Goal: Task Accomplishment & Management: Use online tool/utility

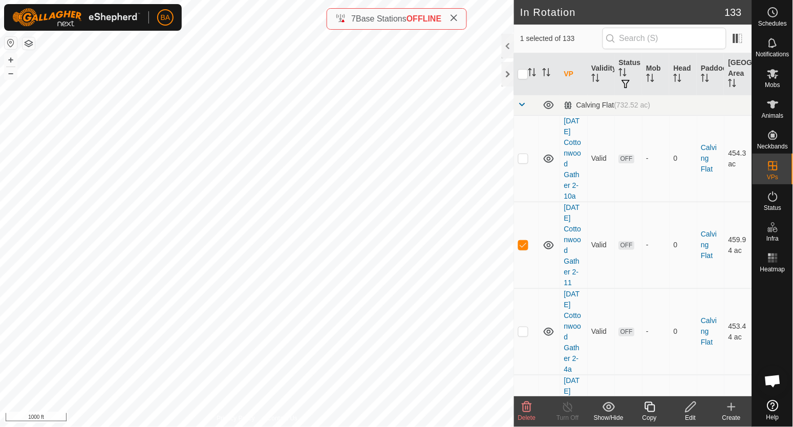
checkbox input "true"
checkbox input "false"
checkbox input "true"
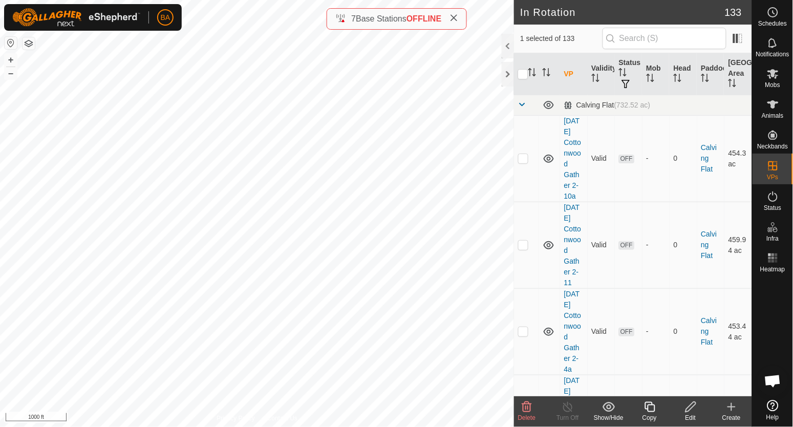
checkbox input "false"
checkbox input "true"
checkbox input "false"
checkbox input "true"
checkbox input "false"
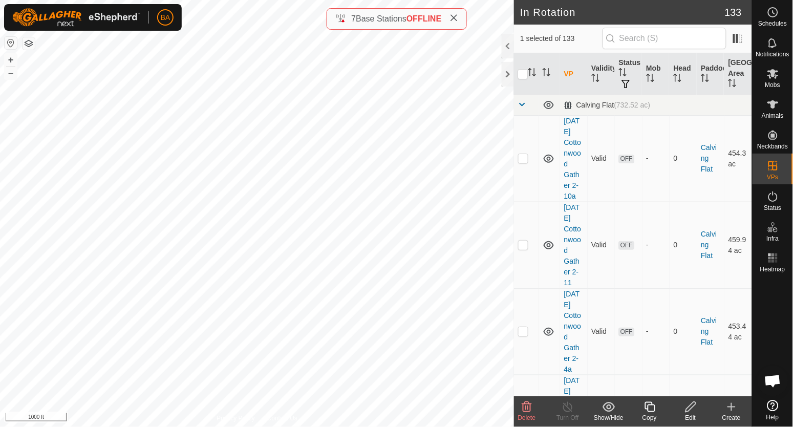
checkbox input "true"
checkbox input "false"
checkbox input "true"
checkbox input "false"
checkbox input "true"
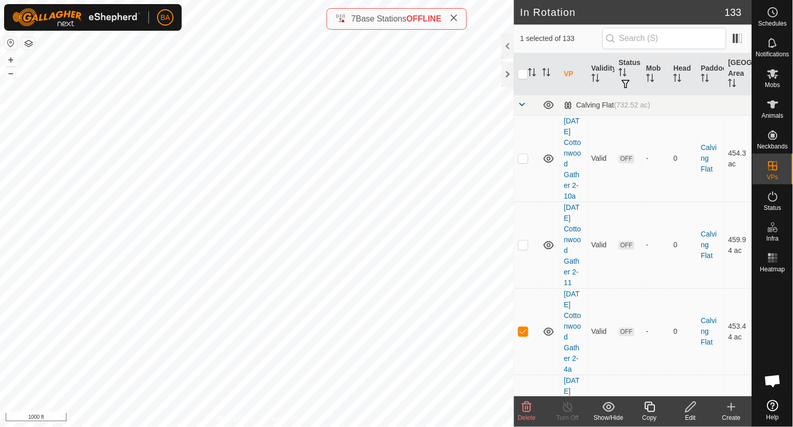
checkbox input "false"
checkbox input "true"
checkbox input "false"
checkbox input "true"
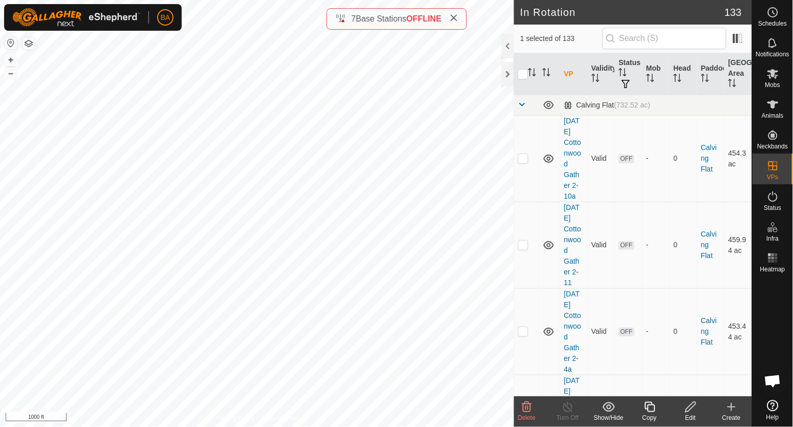
checkbox input "true"
checkbox input "false"
checkbox input "true"
checkbox input "false"
checkbox input "true"
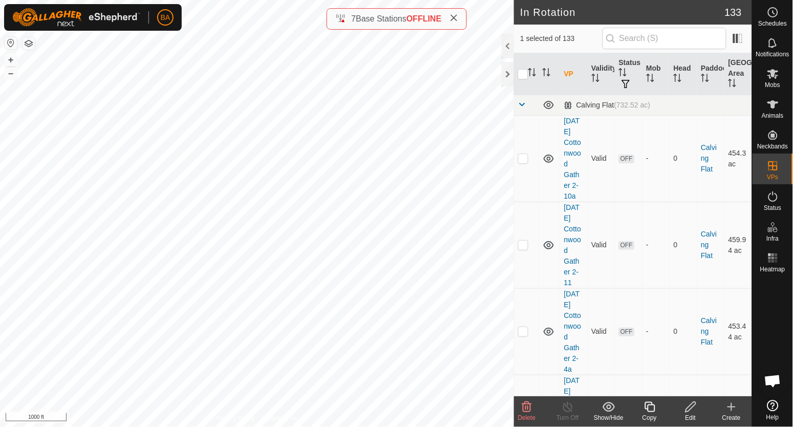
checkbox input "false"
checkbox input "true"
checkbox input "false"
checkbox input "true"
checkbox input "false"
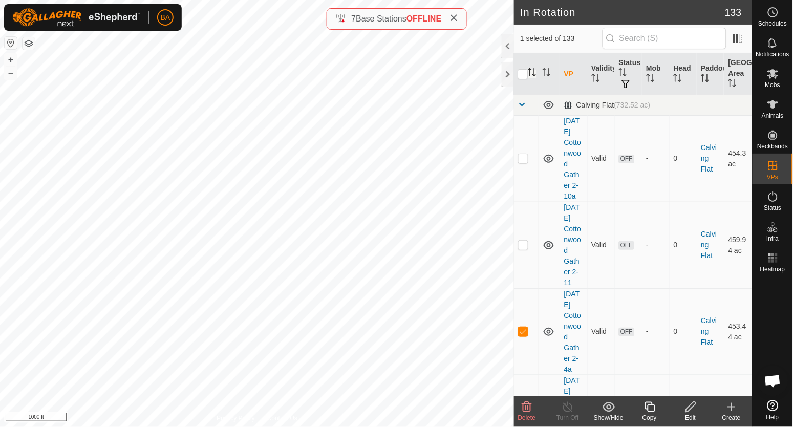
click at [534, 75] on icon "Activate to sort" at bounding box center [534, 72] width 1 height 8
drag, startPoint x: 560, startPoint y: 122, endPoint x: 580, endPoint y: 207, distance: 87.3
click at [580, 202] on td "[DATE] Cottonwood Gather 2-4a" at bounding box center [574, 158] width 28 height 86
copy link "[DATE] Cottonwood Gather 2-4a"
click at [771, 77] on icon at bounding box center [772, 74] width 11 height 10
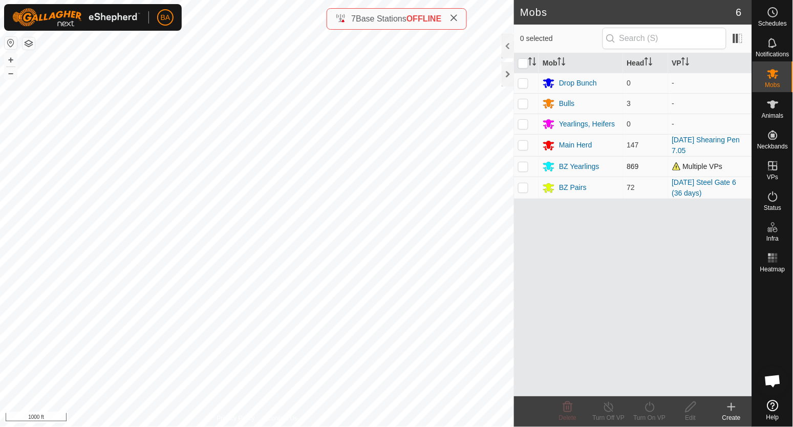
click at [525, 166] on p-checkbox at bounding box center [523, 166] width 10 height 8
checkbox input "true"
click at [651, 404] on icon at bounding box center [649, 407] width 13 height 12
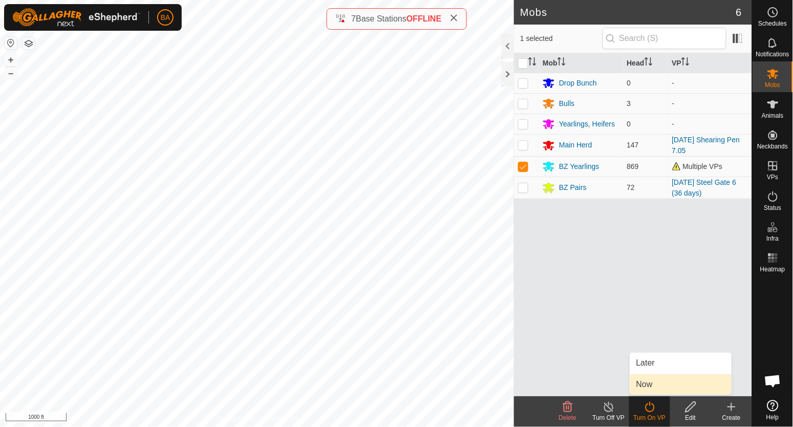
click at [656, 387] on link "Now" at bounding box center [680, 384] width 101 height 20
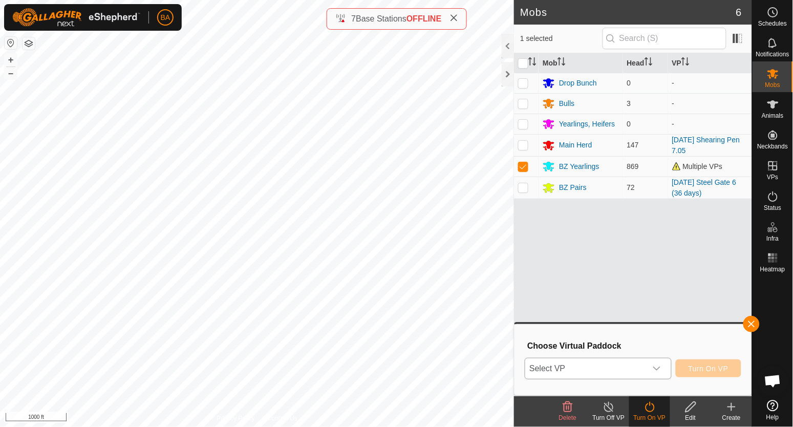
click at [644, 376] on span "Select VP" at bounding box center [585, 368] width 121 height 20
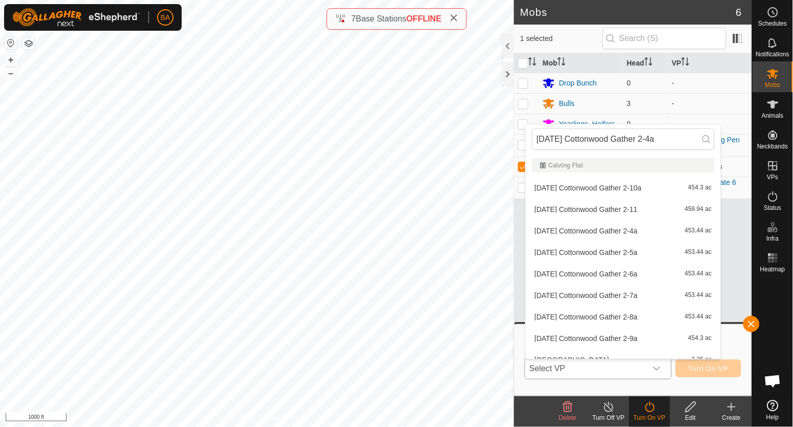
scroll to position [0, 6]
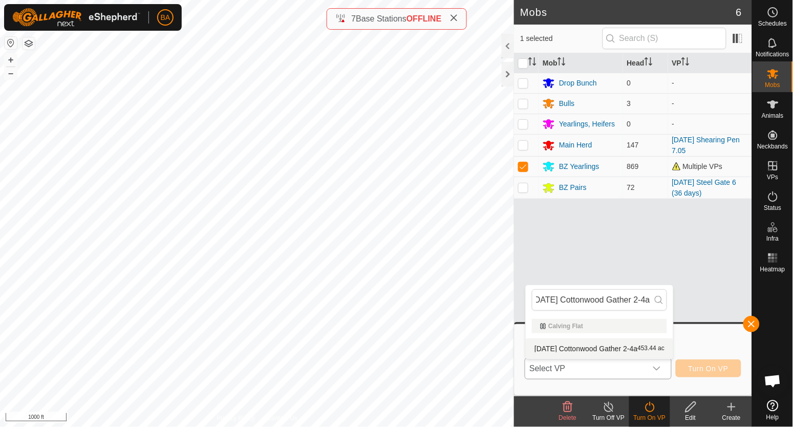
type input "[DATE] Cottonwood Gather 2-4a"
click at [644, 351] on li "[DATE] Cottonwood Gather 2-4a 453.44 ac" at bounding box center [599, 348] width 147 height 20
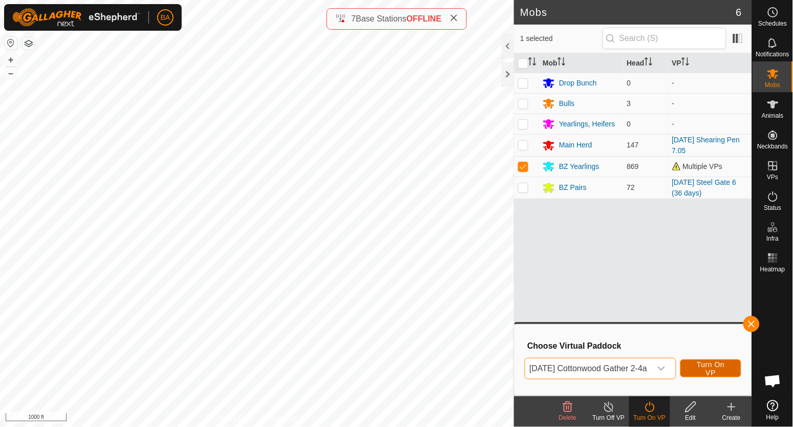
click at [713, 365] on span "Turn On VP" at bounding box center [710, 368] width 35 height 16
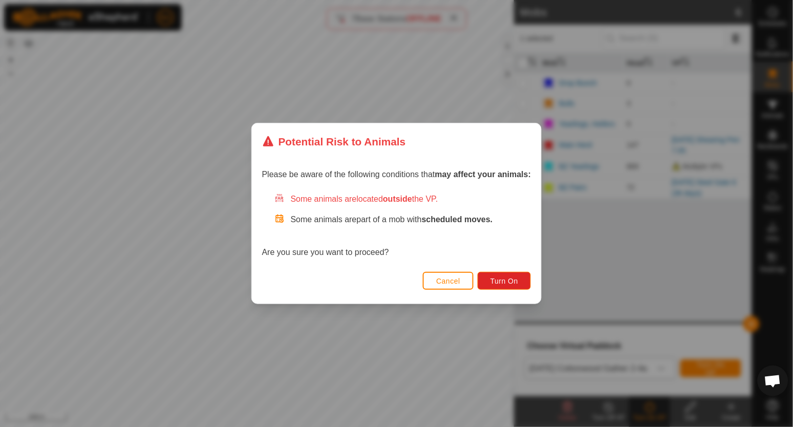
click at [465, 281] on button "Cancel" at bounding box center [448, 281] width 51 height 18
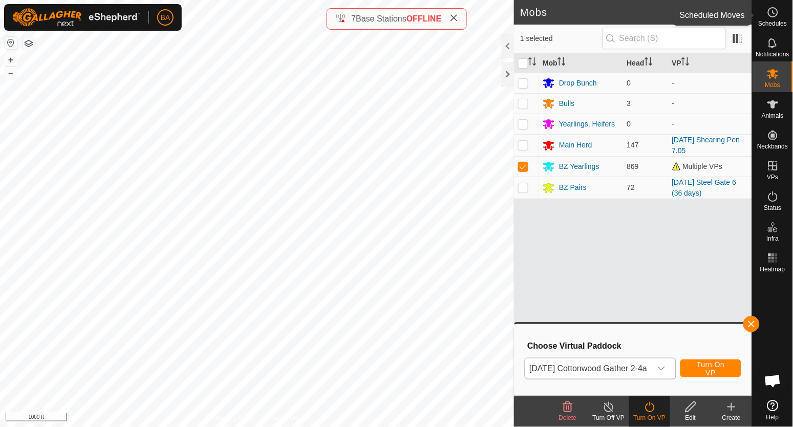
click at [762, 14] on div "Schedules" at bounding box center [772, 15] width 40 height 31
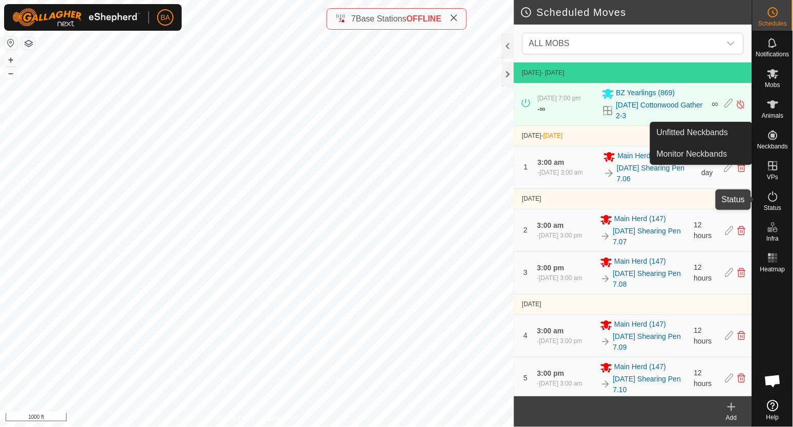
click at [774, 205] on span "Status" at bounding box center [772, 208] width 17 height 6
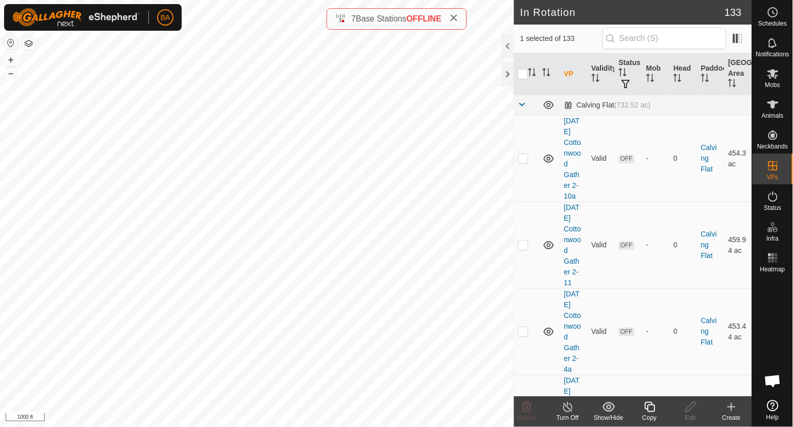
checkbox input "false"
checkbox input "true"
checkbox input "false"
checkbox input "true"
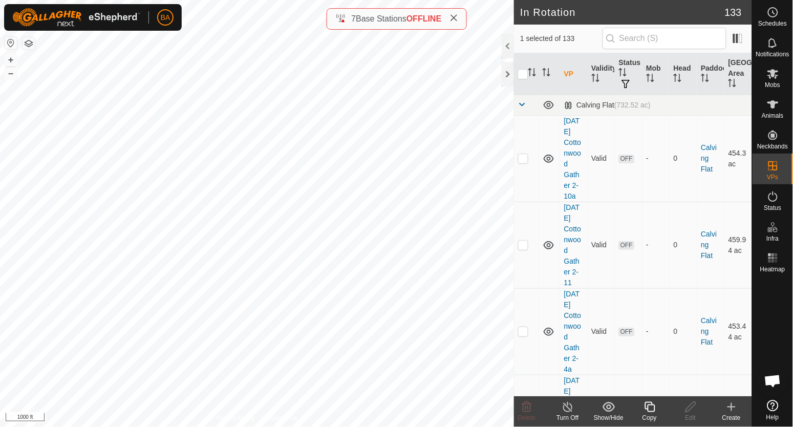
checkbox input "false"
checkbox input "true"
checkbox input "false"
checkbox input "true"
checkbox input "false"
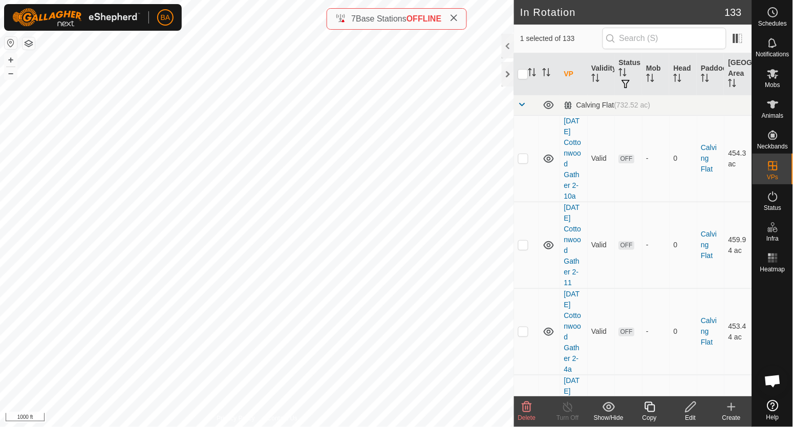
checkbox input "false"
checkbox input "true"
checkbox input "false"
checkbox input "true"
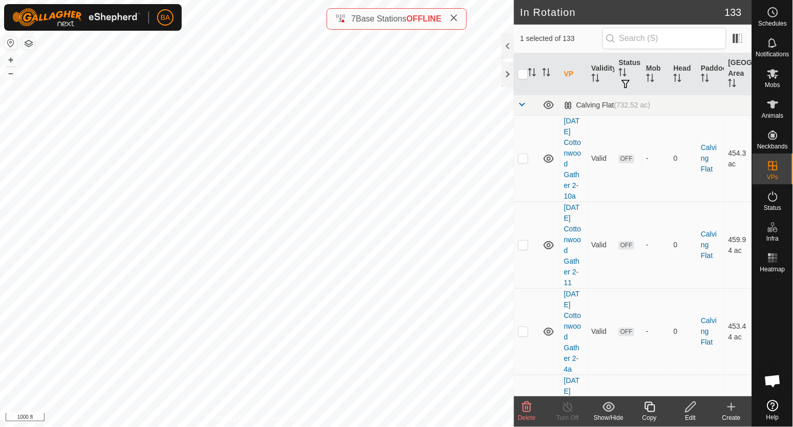
checkbox input "false"
checkbox input "true"
checkbox input "false"
checkbox input "true"
checkbox input "false"
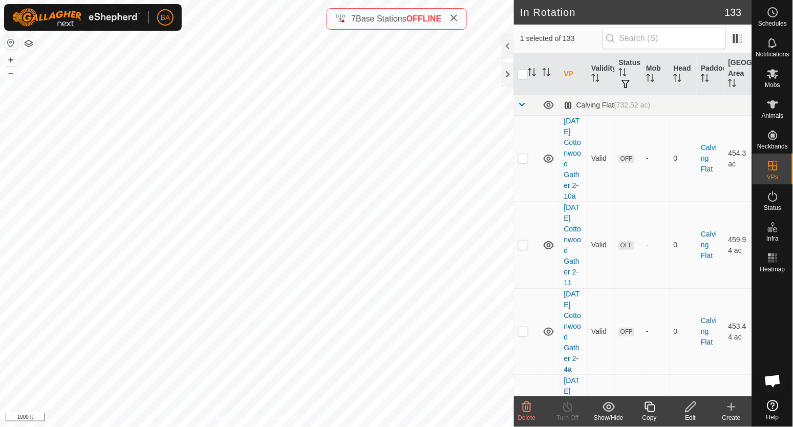
checkbox input "true"
checkbox input "false"
checkbox input "true"
checkbox input "false"
click at [530, 74] on icon "Activate to sort" at bounding box center [530, 72] width 1 height 8
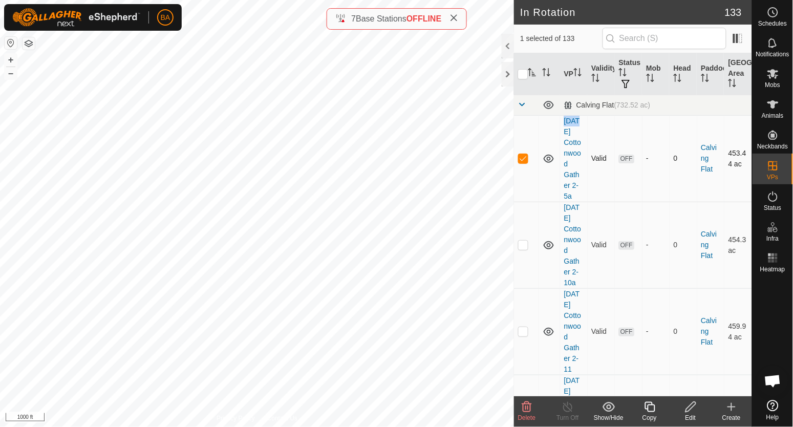
drag, startPoint x: 563, startPoint y: 120, endPoint x: 564, endPoint y: 129, distance: 8.7
click at [564, 129] on td "[DATE] Cottonwood Gather 2-5a" at bounding box center [574, 158] width 28 height 86
click at [533, 72] on icon "Activate to sort" at bounding box center [533, 72] width 8 height 8
checkbox input "true"
checkbox input "false"
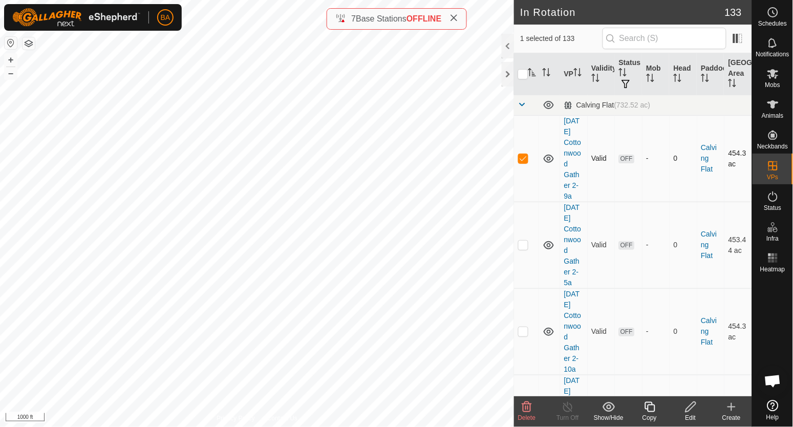
drag, startPoint x: 563, startPoint y: 122, endPoint x: 574, endPoint y: 211, distance: 89.7
click at [574, 202] on td "[DATE] Cottonwood Gather 2-9a" at bounding box center [574, 158] width 28 height 86
copy link "[DATE] Cottonwood Gather 2-9a"
click at [775, 76] on icon at bounding box center [772, 74] width 11 height 10
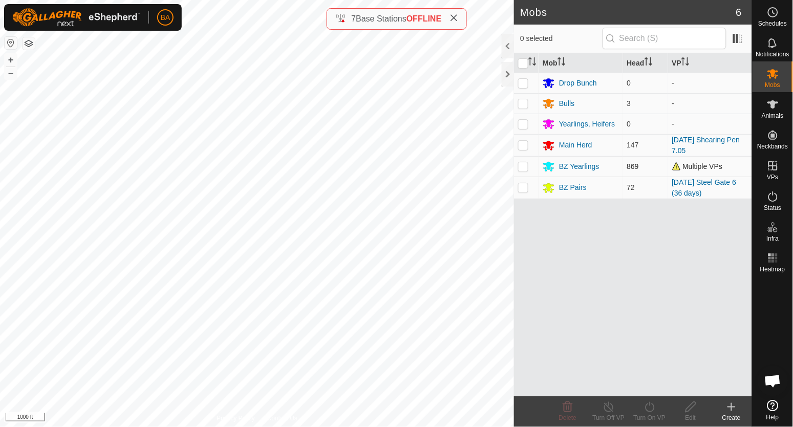
click at [524, 168] on p-checkbox at bounding box center [523, 166] width 10 height 8
checkbox input "true"
click at [654, 409] on icon at bounding box center [649, 407] width 9 height 10
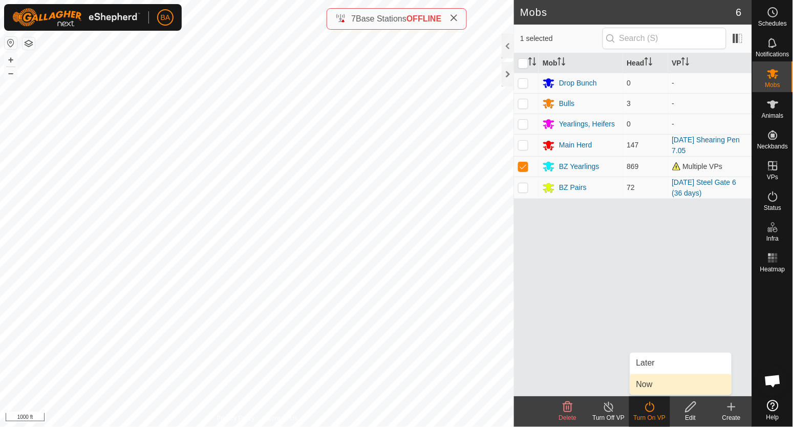
click at [652, 386] on link "Now" at bounding box center [680, 384] width 101 height 20
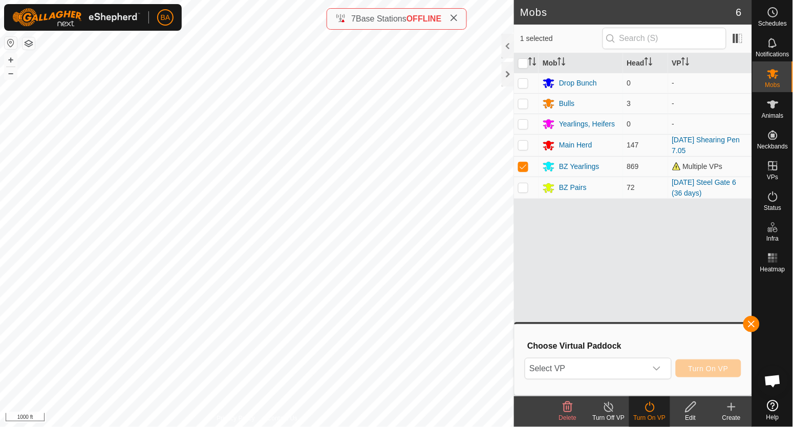
click at [647, 353] on div "Choose Virtual Paddock Select VP Turn On VP" at bounding box center [633, 359] width 225 height 58
click at [647, 360] on div "dropdown trigger" at bounding box center [656, 368] width 20 height 20
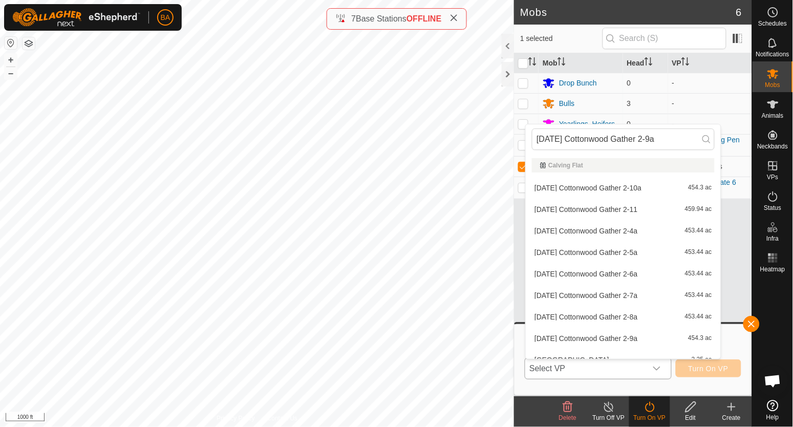
scroll to position [0, 10]
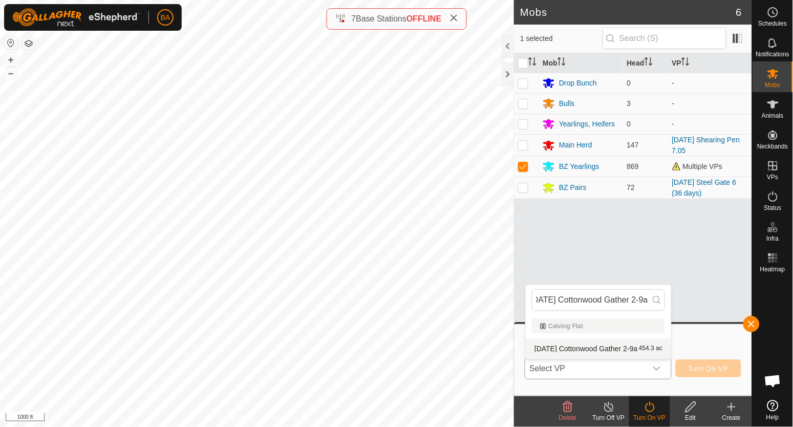
type input "[DATE] Cottonwood Gather 2-9a"
click at [647, 350] on li "2025-09-15 Cottonwood Gather 2-9a 454.3 ac" at bounding box center [598, 348] width 145 height 20
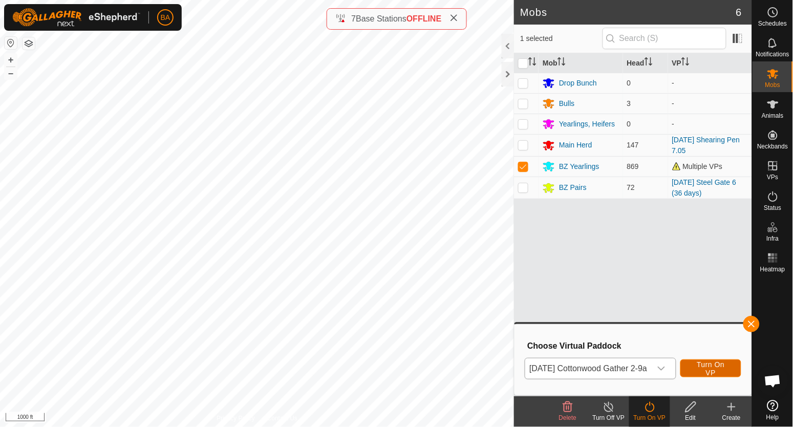
click at [707, 364] on button "Turn On VP" at bounding box center [710, 368] width 61 height 18
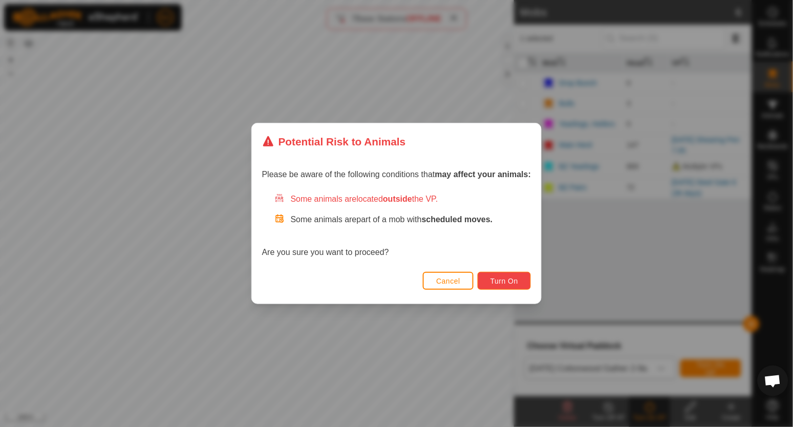
click at [512, 278] on span "Turn On" at bounding box center [504, 281] width 28 height 8
